Goal: Information Seeking & Learning: Learn about a topic

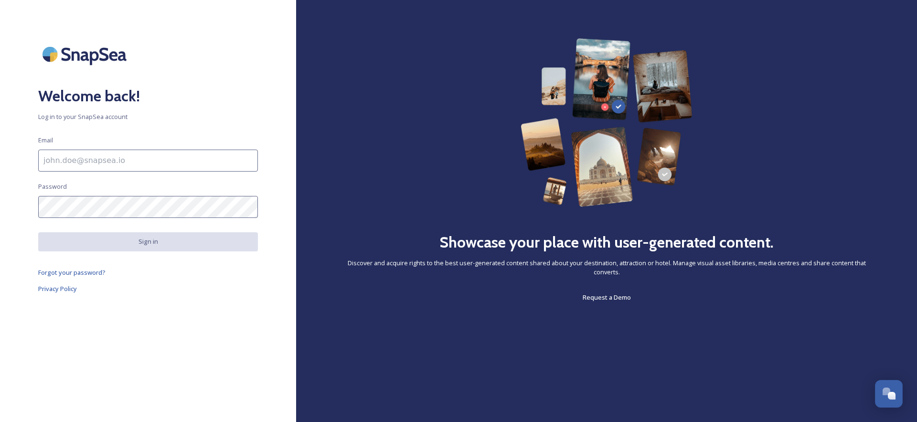
click at [186, 160] on input at bounding box center [148, 161] width 220 height 22
type input "[EMAIL_ADDRESS][DOMAIN_NAME]"
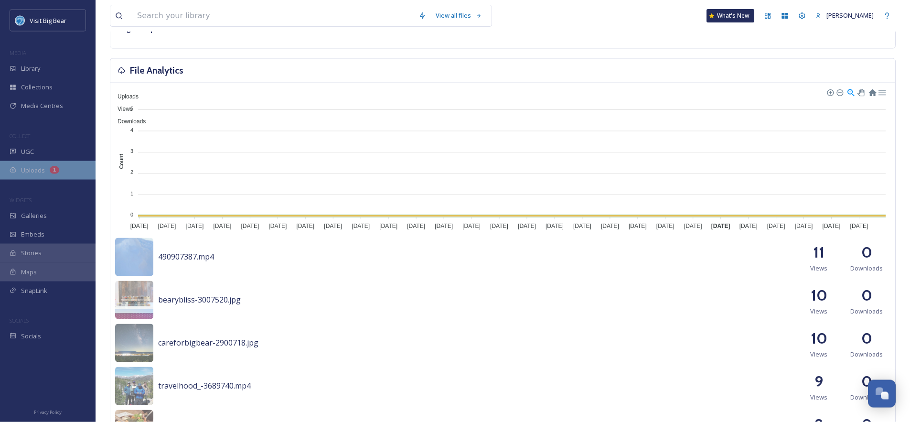
scroll to position [138, 0]
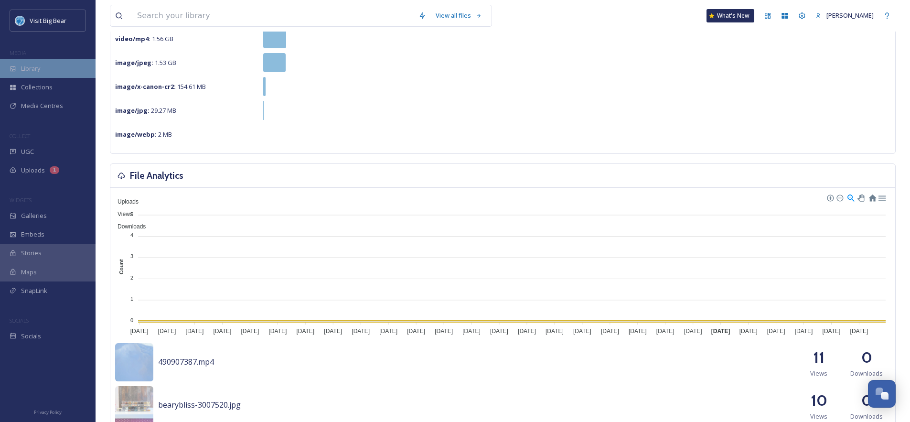
click at [42, 65] on div "Library" at bounding box center [48, 68] width 96 height 19
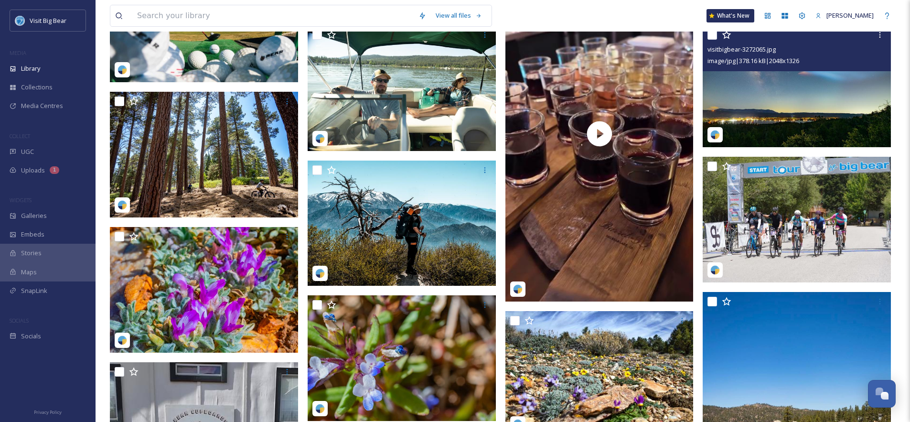
scroll to position [1582, 0]
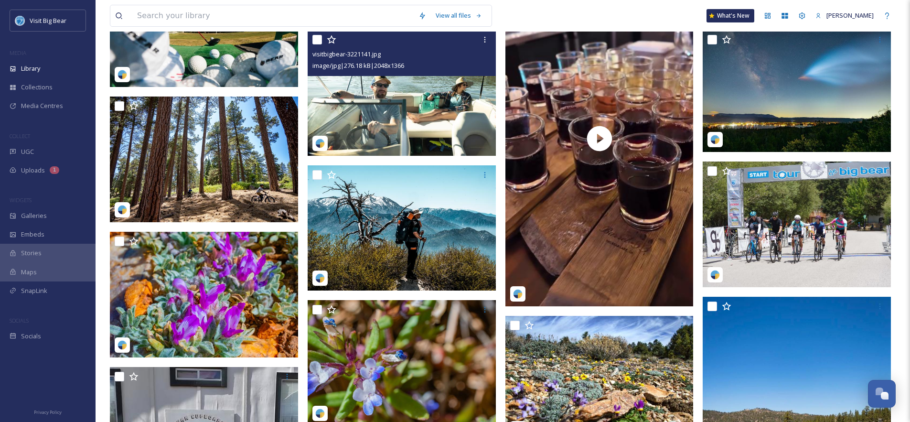
click at [424, 139] on img at bounding box center [402, 93] width 188 height 126
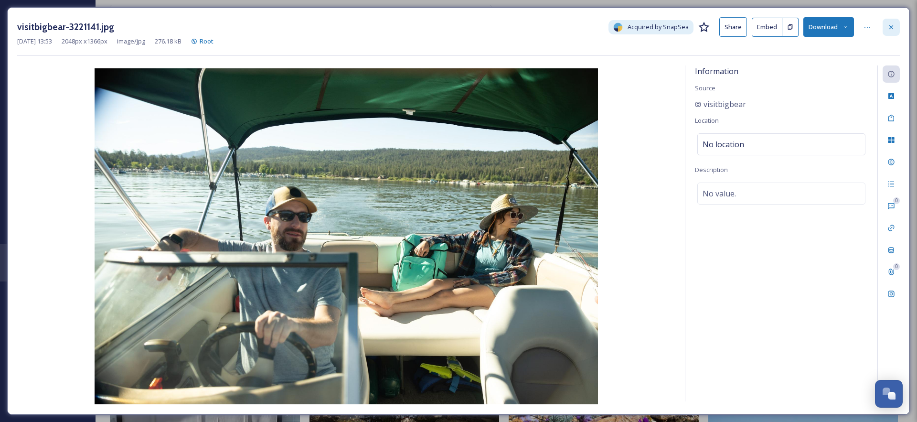
click at [894, 31] on icon at bounding box center [892, 27] width 8 height 8
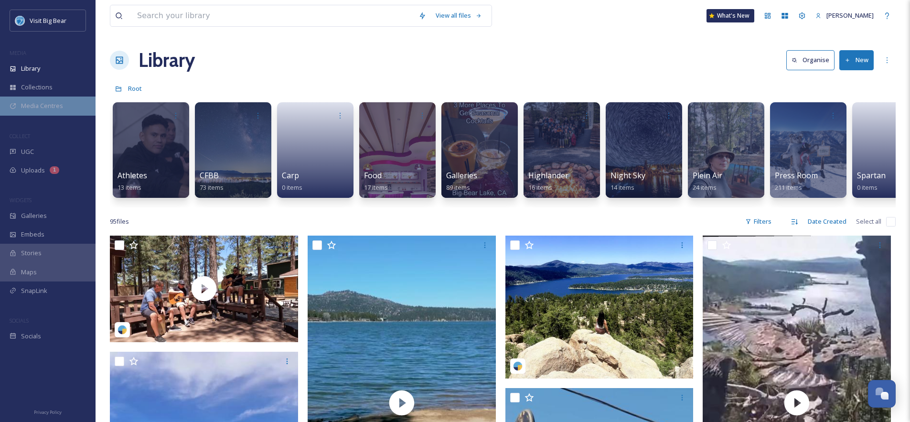
click at [56, 111] on div "Media Centres" at bounding box center [48, 105] width 96 height 19
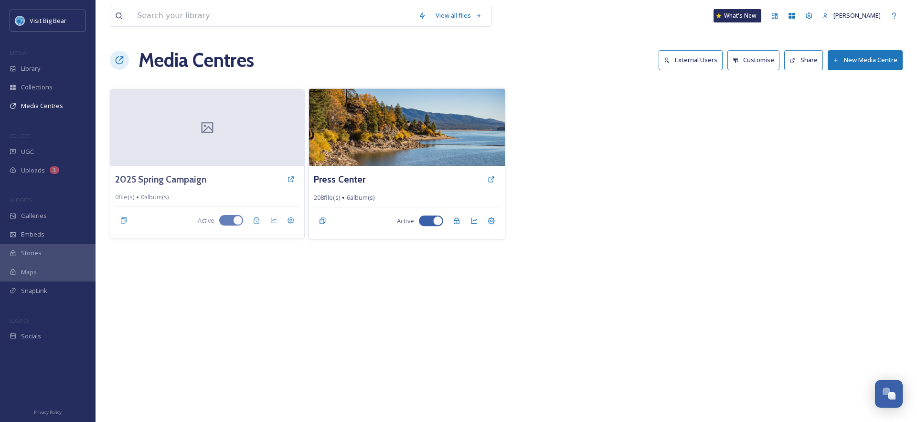
click at [432, 156] on img at bounding box center [407, 126] width 196 height 77
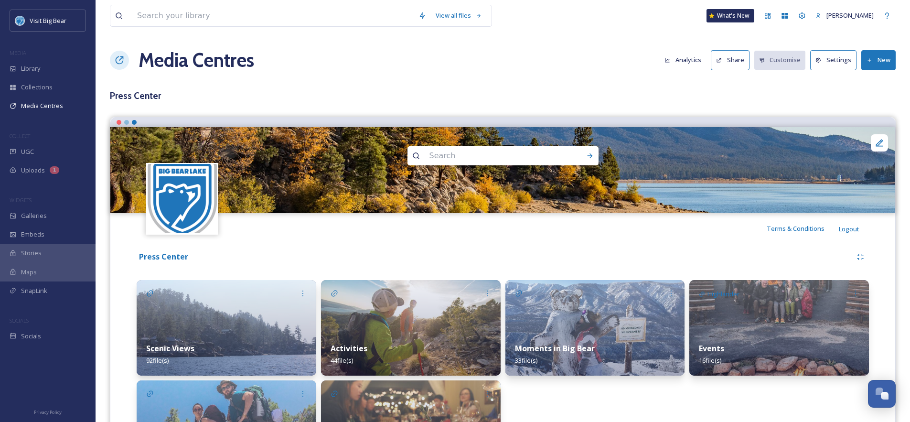
scroll to position [93, 0]
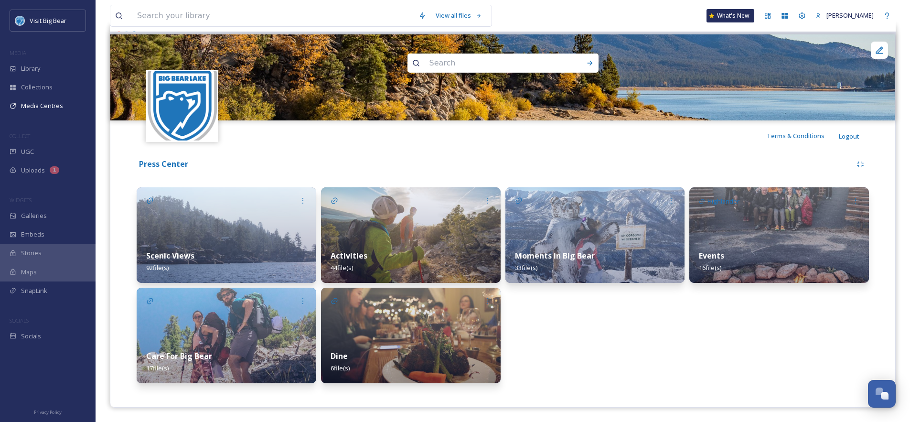
click at [428, 327] on img at bounding box center [411, 336] width 180 height 96
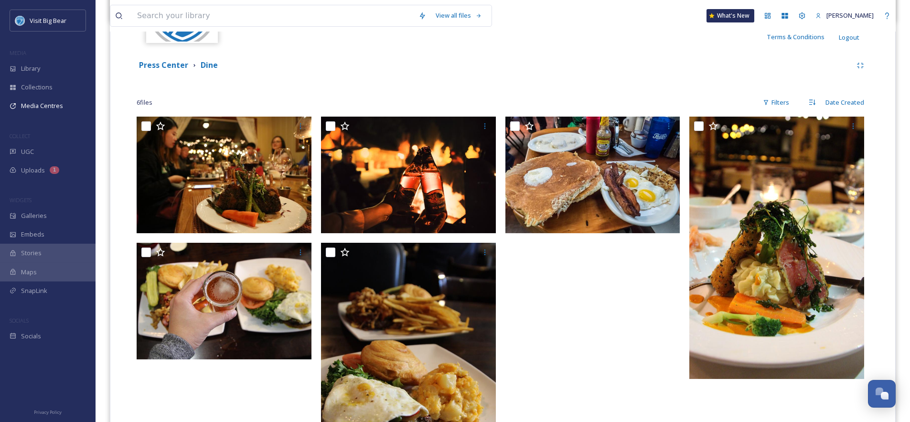
scroll to position [191, 0]
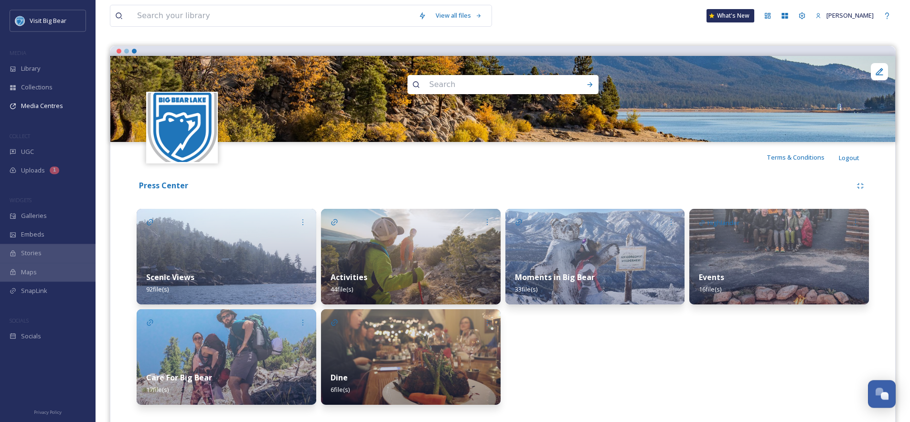
scroll to position [93, 0]
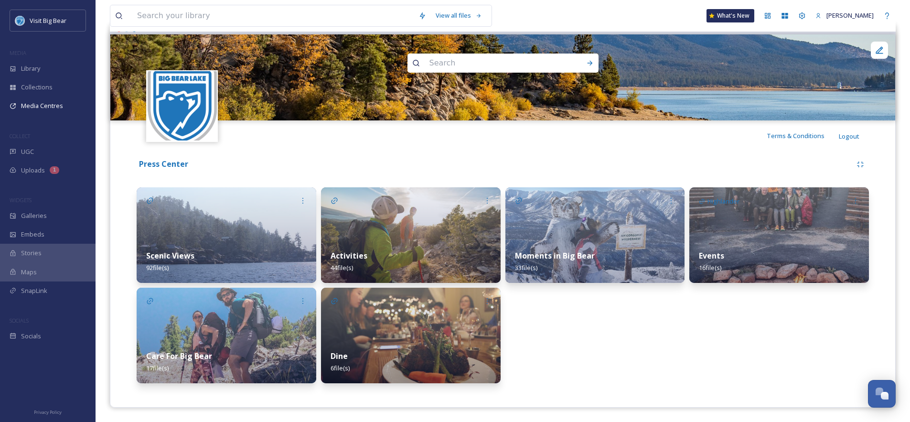
click at [572, 253] on strong "Moments in Big Bear" at bounding box center [555, 255] width 80 height 11
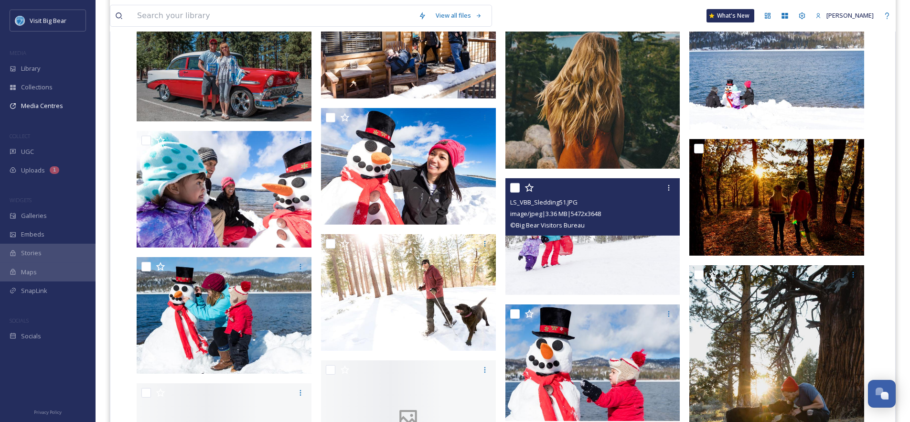
scroll to position [802, 0]
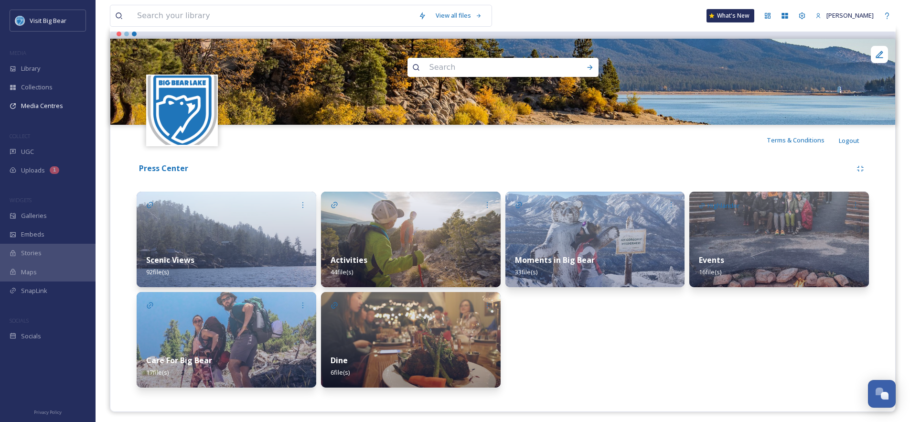
scroll to position [93, 0]
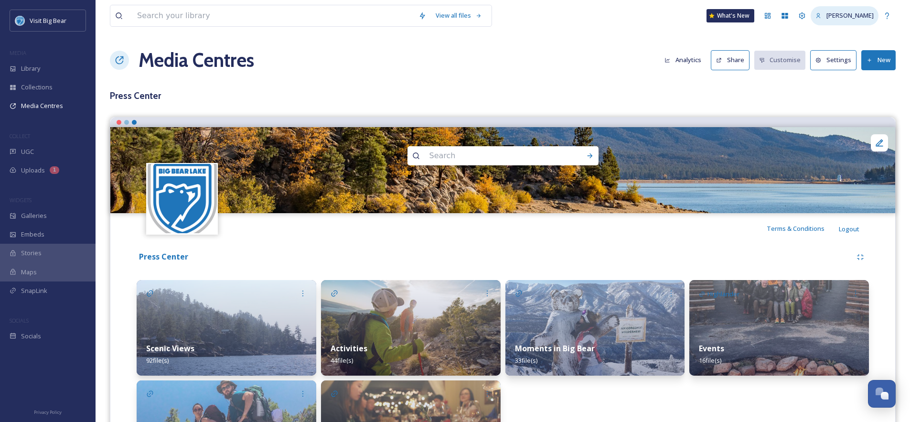
click at [863, 17] on span "[PERSON_NAME]" at bounding box center [849, 15] width 47 height 9
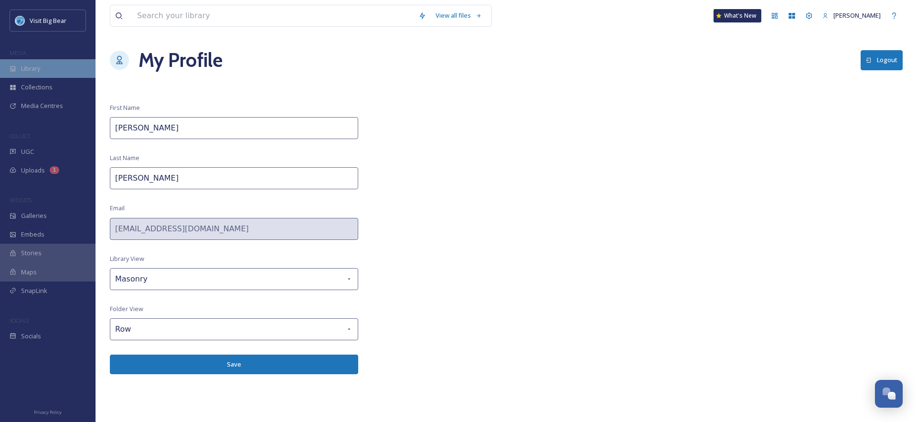
click at [51, 63] on div "Library" at bounding box center [48, 68] width 96 height 19
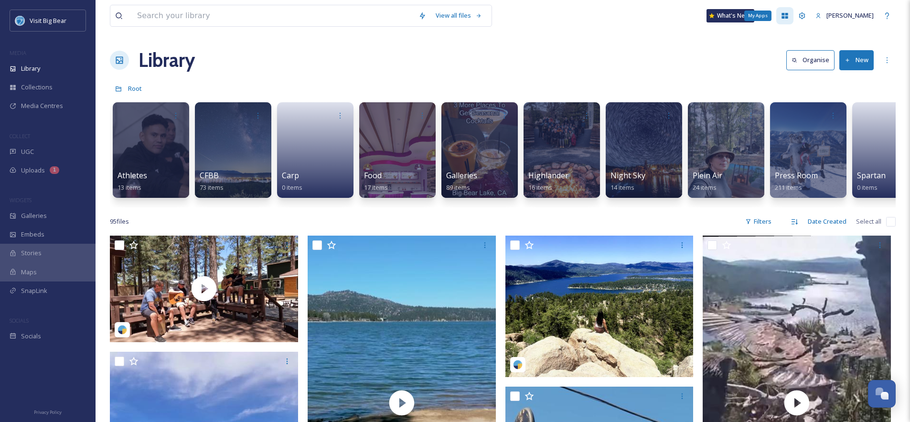
click at [783, 19] on icon at bounding box center [785, 16] width 8 height 8
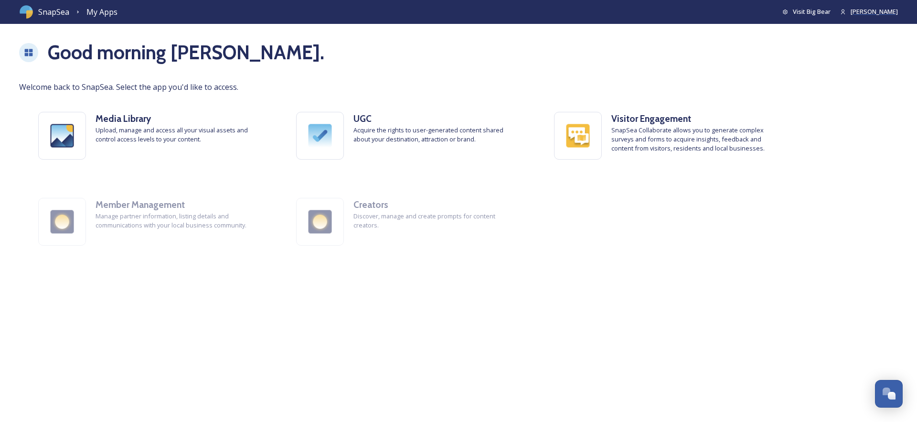
click at [851, 15] on span "[PERSON_NAME]" at bounding box center [874, 11] width 47 height 9
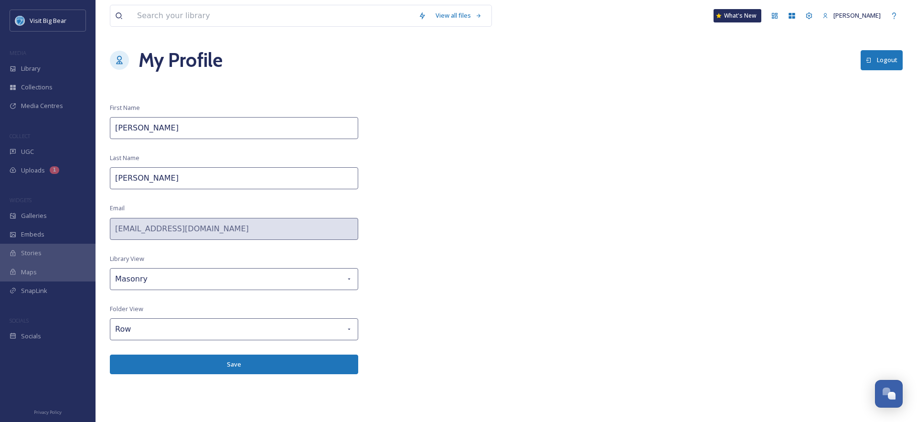
click at [482, 242] on div "View all files What's New [PERSON_NAME] My Profile Logout First Name [PERSON_NA…" at bounding box center [507, 211] width 822 height 422
click at [55, 170] on div "1" at bounding box center [55, 170] width 10 height 8
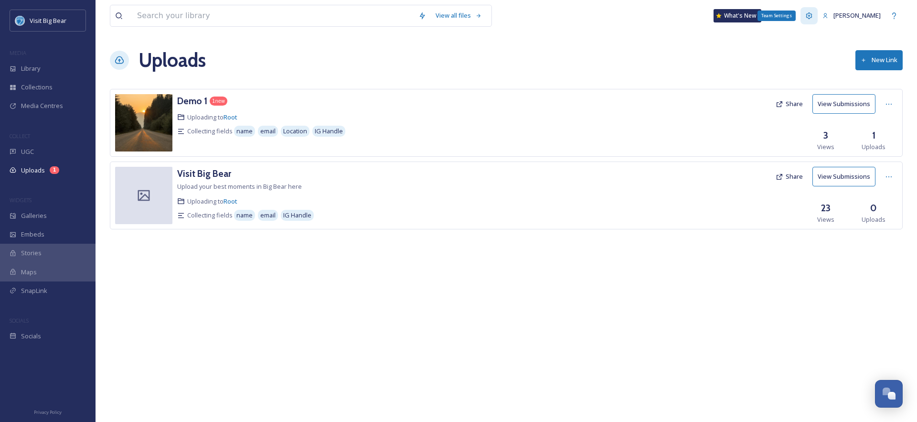
click at [804, 21] on div "Team Settings" at bounding box center [809, 15] width 17 height 17
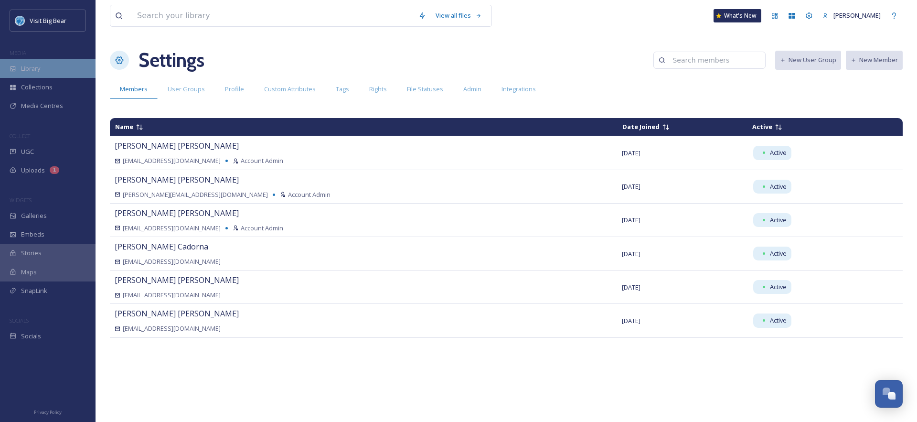
click at [50, 77] on div "Library" at bounding box center [48, 68] width 96 height 19
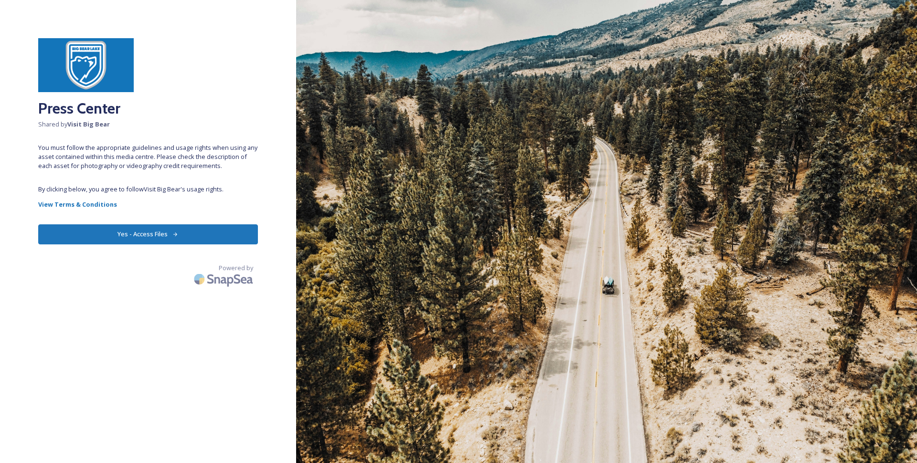
click at [226, 244] on button "Yes - Access Files" at bounding box center [148, 235] width 220 height 20
